Goal: Navigation & Orientation: Find specific page/section

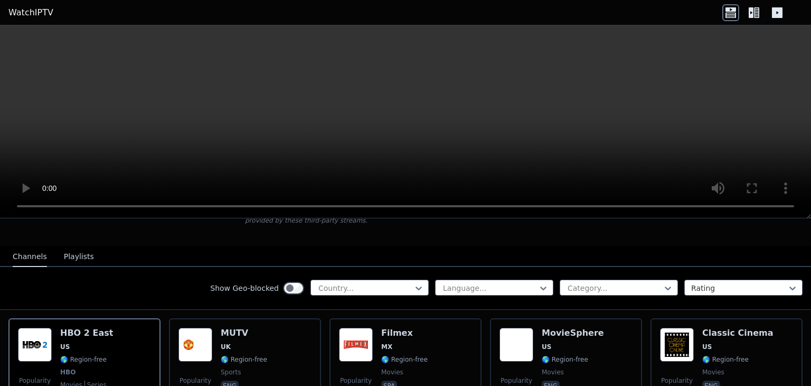
scroll to position [89, 0]
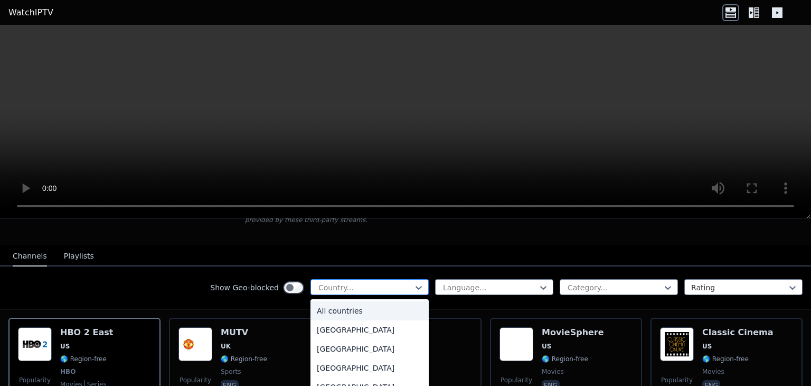
click at [389, 282] on div at bounding box center [365, 287] width 96 height 11
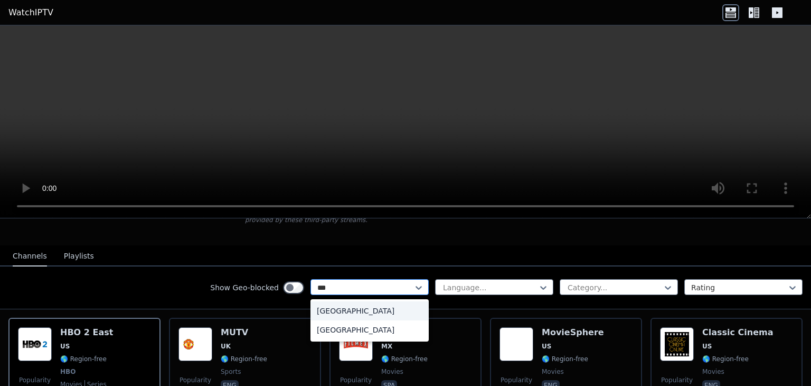
type input "****"
click at [380, 301] on div "[GEOGRAPHIC_DATA]" at bounding box center [370, 310] width 118 height 19
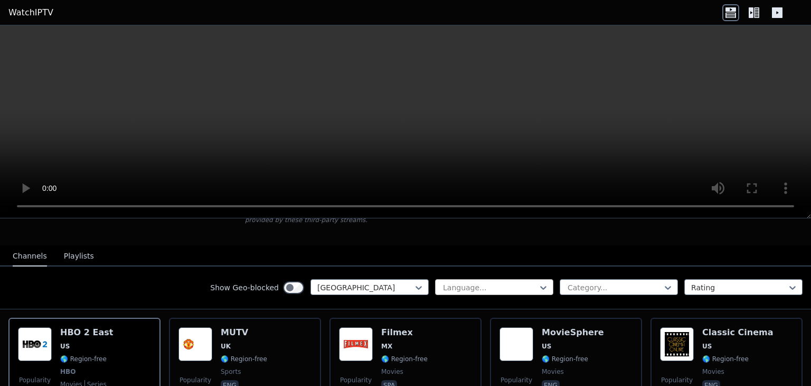
click at [451, 282] on div at bounding box center [490, 287] width 96 height 11
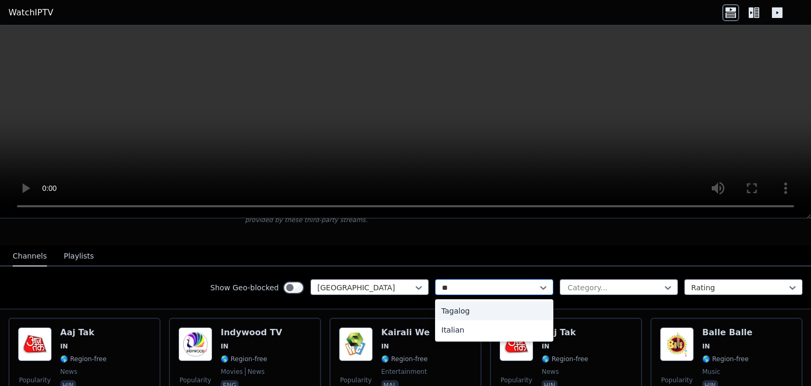
type input "*"
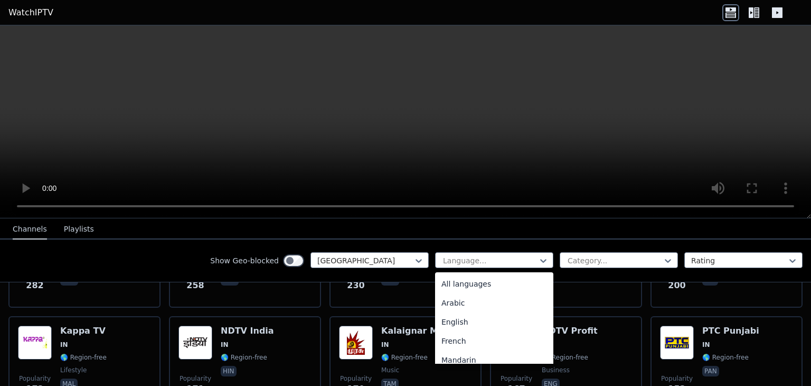
scroll to position [401, 0]
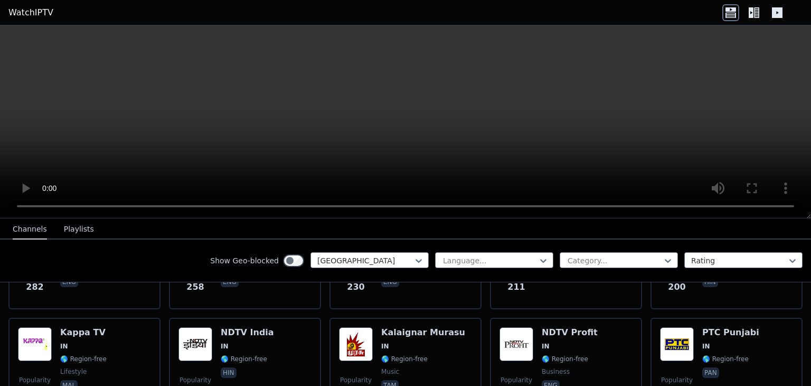
click at [183, 237] on nav "Channels Playlists" at bounding box center [405, 228] width 811 height 21
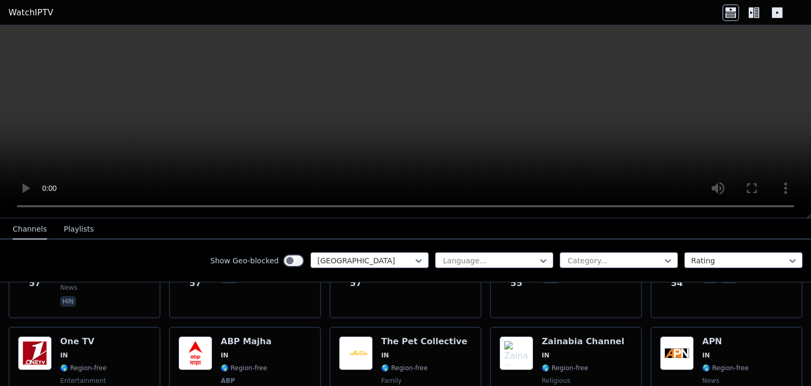
scroll to position [1361, 0]
click at [758, 13] on icon at bounding box center [754, 12] width 17 height 17
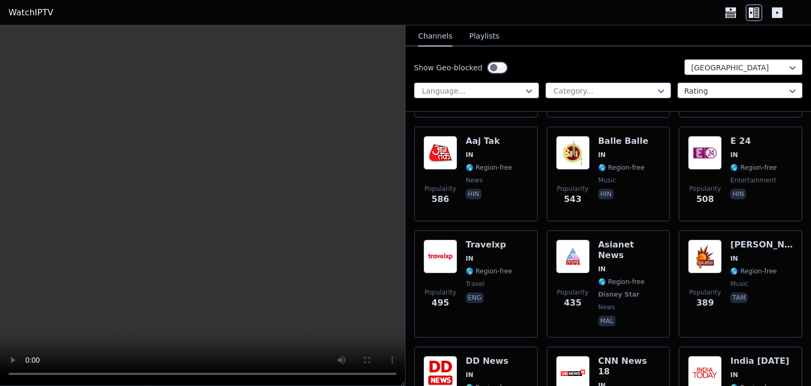
scroll to position [0, 0]
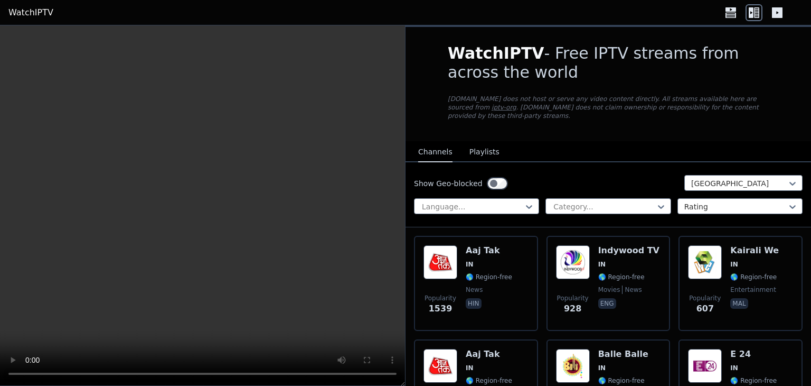
click at [472, 145] on button "Playlists" at bounding box center [485, 152] width 30 height 20
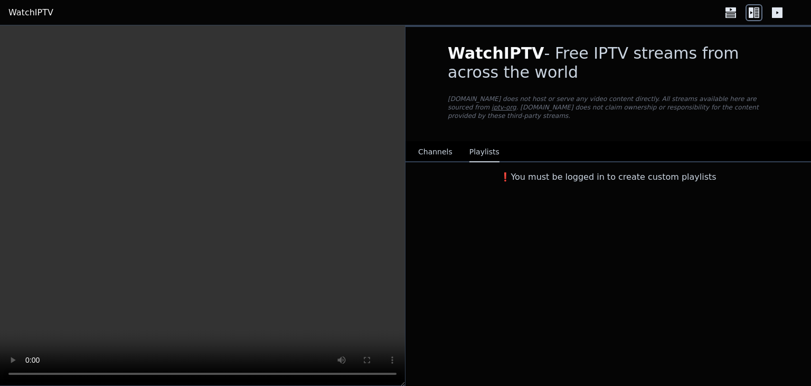
click at [426, 149] on button "Channels" at bounding box center [435, 152] width 34 height 20
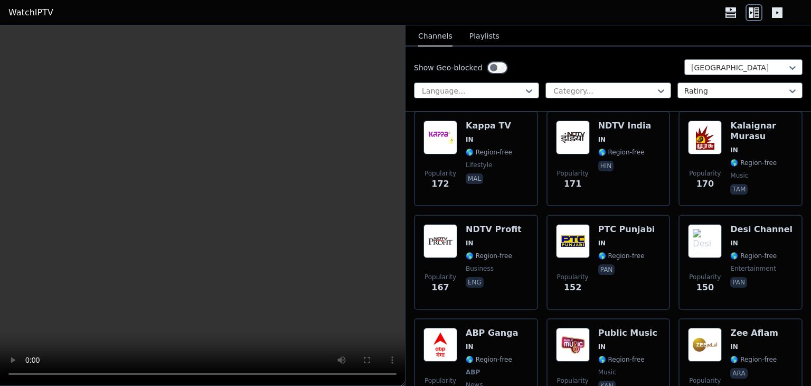
scroll to position [659, 0]
